Goal: Transaction & Acquisition: Purchase product/service

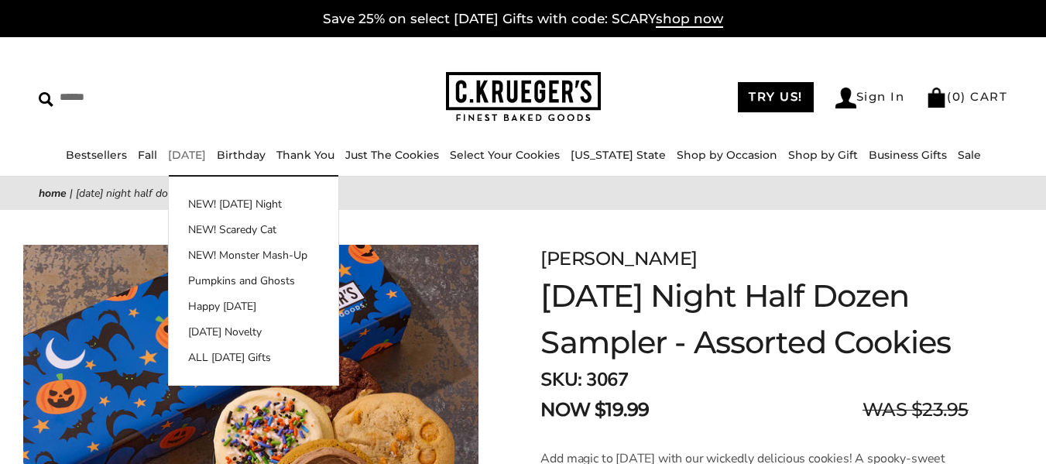
click at [187, 152] on link "[DATE]" at bounding box center [187, 155] width 38 height 14
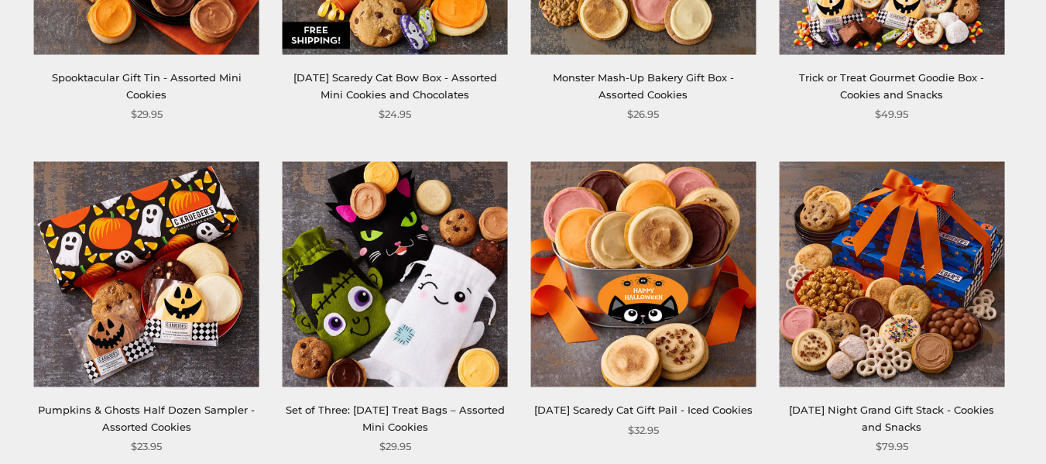
scroll to position [1858, 0]
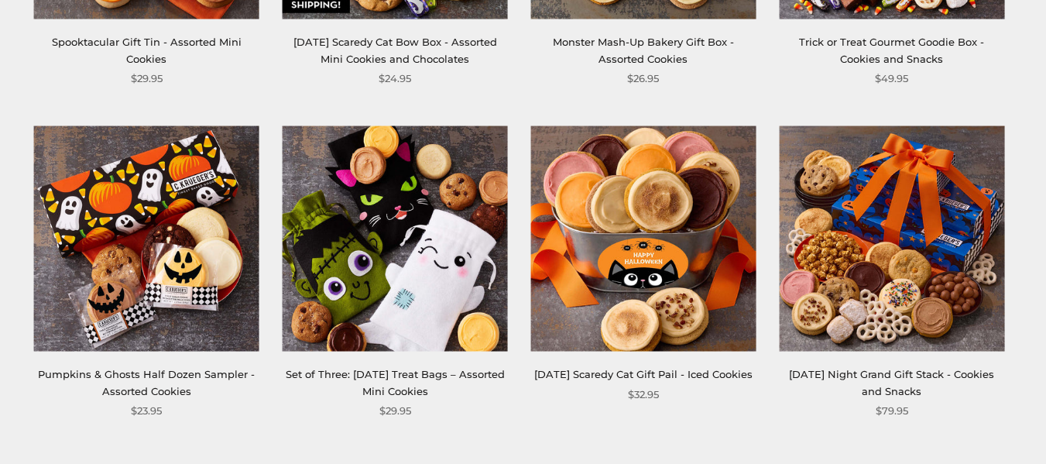
click at [636, 376] on link "[DATE] Scaredy Cat Gift Pail - Iced Cookies" at bounding box center [643, 374] width 218 height 12
